Goal: Task Accomplishment & Management: Manage account settings

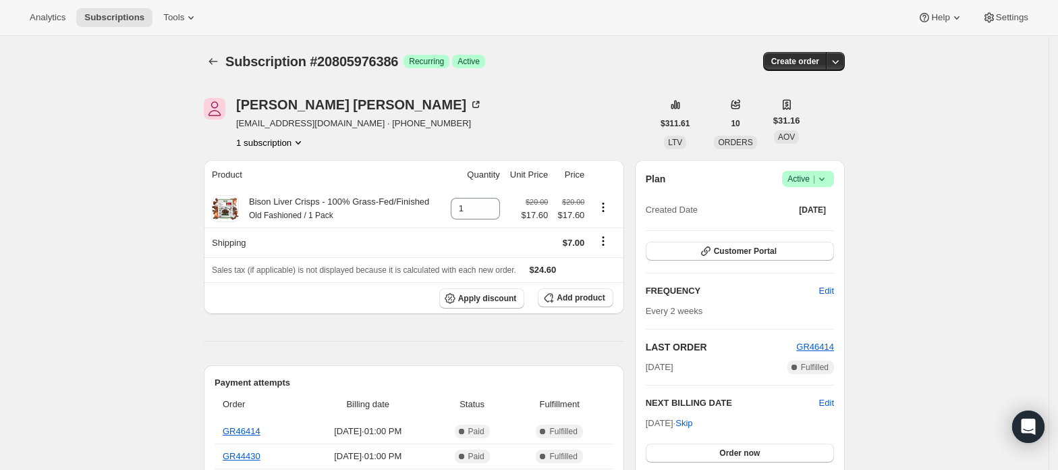
click at [829, 174] on icon at bounding box center [821, 178] width 13 height 13
click at [819, 224] on span "Cancel subscription" at bounding box center [813, 228] width 76 height 10
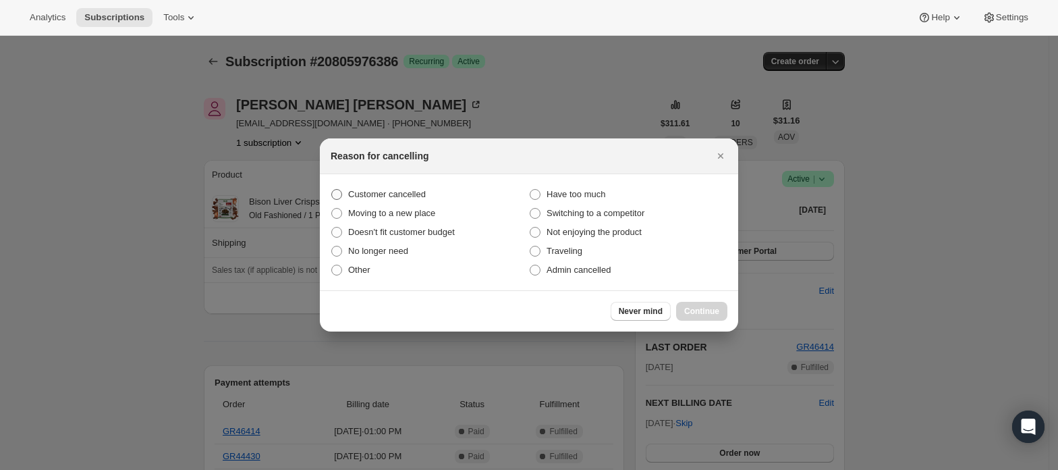
click at [417, 190] on span "Customer cancelled" at bounding box center [387, 194] width 78 height 10
click at [332, 190] on input "Customer cancelled" at bounding box center [331, 189] width 1 height 1
radio input "true"
click at [702, 308] on span "Continue" at bounding box center [701, 311] width 35 height 11
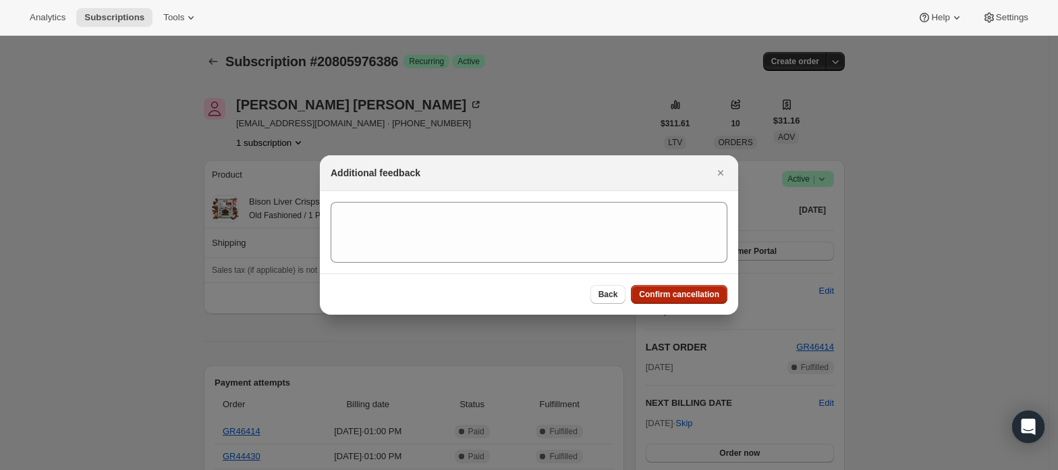
click at [700, 298] on span "Confirm cancellation" at bounding box center [679, 294] width 80 height 11
